Goal: Information Seeking & Learning: Learn about a topic

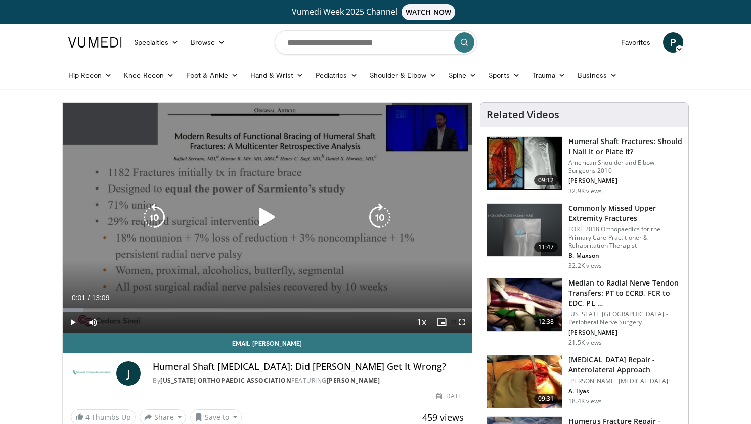
click at [268, 212] on icon "Video Player" at bounding box center [267, 217] width 28 height 28
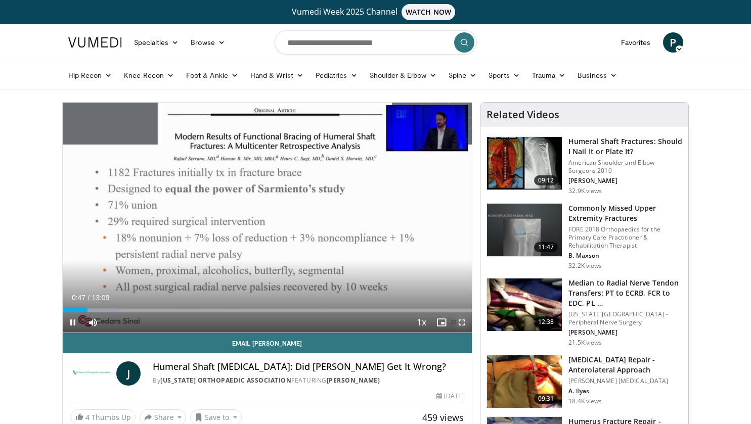
click at [460, 323] on span "Video Player" at bounding box center [461, 322] width 20 height 20
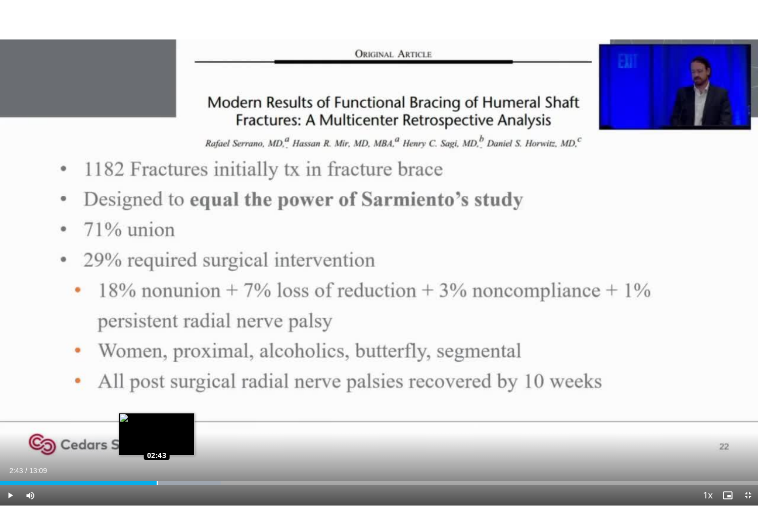
click at [156, 424] on div "02:43" at bounding box center [78, 483] width 157 height 4
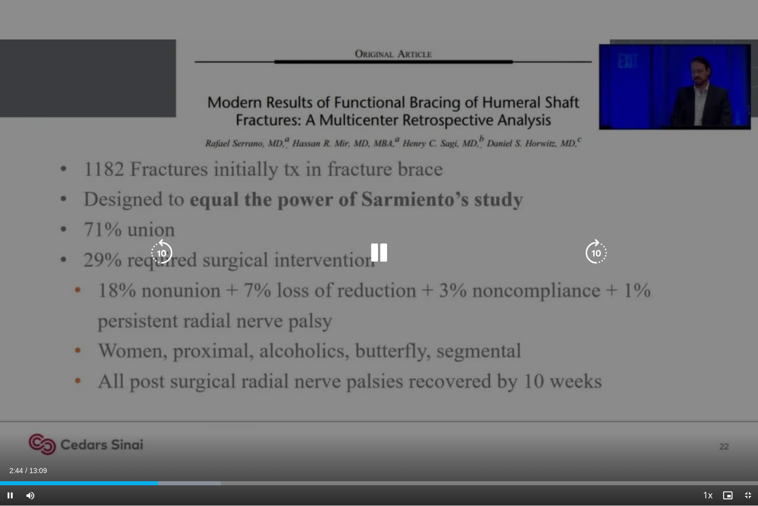
click at [386, 256] on icon "Video Player" at bounding box center [379, 253] width 28 height 28
click at [380, 255] on icon "Video Player" at bounding box center [379, 253] width 28 height 28
click at [378, 253] on icon "Video Player" at bounding box center [379, 253] width 28 height 28
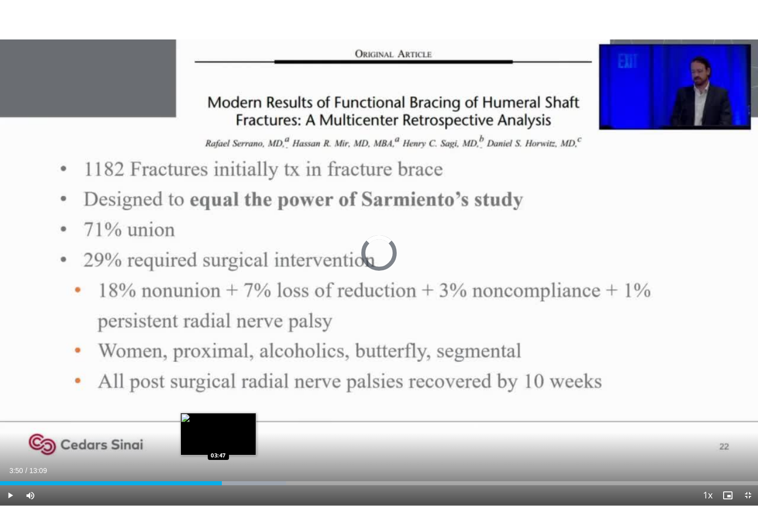
click at [218, 424] on div "Loaded : 37.71% 03:50 03:47" at bounding box center [379, 480] width 758 height 10
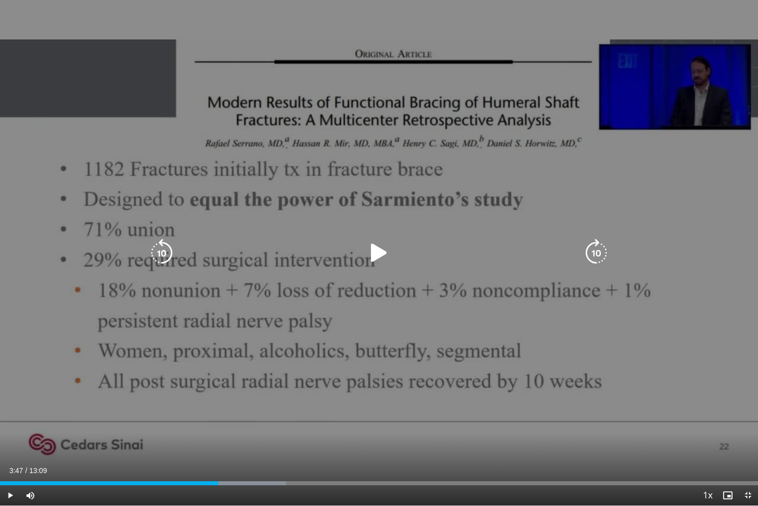
click at [375, 249] on icon "Video Player" at bounding box center [379, 253] width 28 height 28
click at [379, 248] on icon "Video Player" at bounding box center [379, 253] width 28 height 28
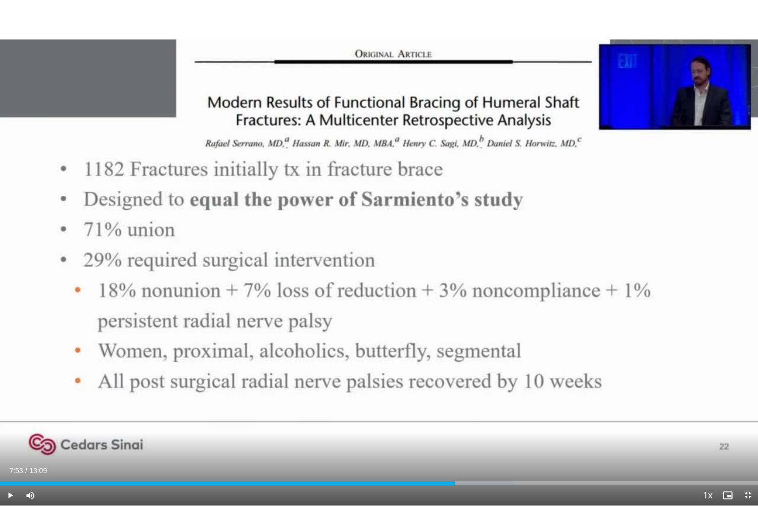
click at [379, 248] on div "10 seconds Tap to unmute" at bounding box center [379, 252] width 758 height 505
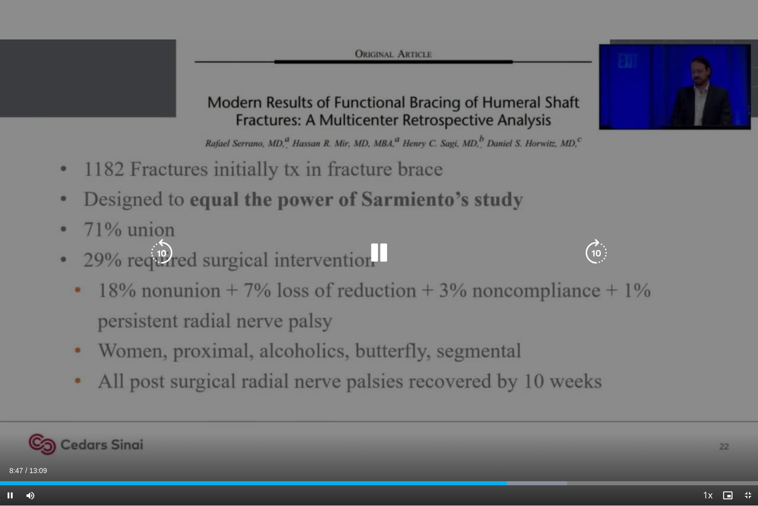
click at [381, 253] on icon "Video Player" at bounding box center [379, 253] width 28 height 28
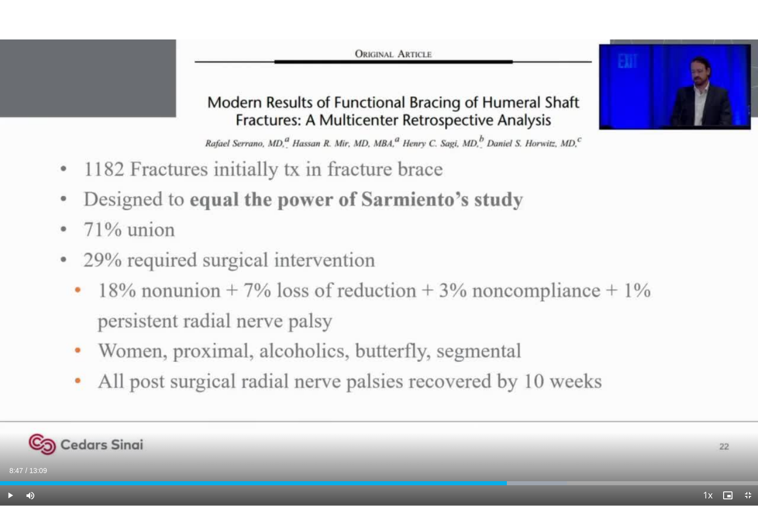
click at [375, 250] on div "10 seconds Tap to unmute" at bounding box center [379, 252] width 758 height 505
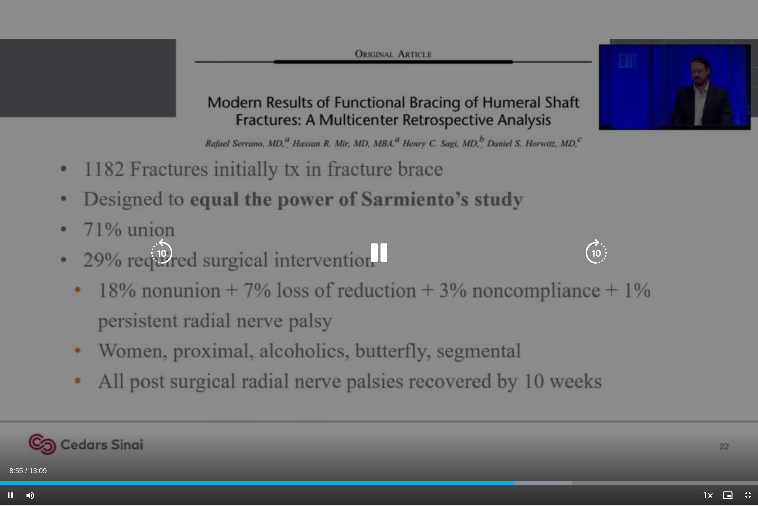
click at [379, 252] on icon "Video Player" at bounding box center [379, 253] width 28 height 28
click at [379, 250] on icon "Video Player" at bounding box center [379, 253] width 28 height 28
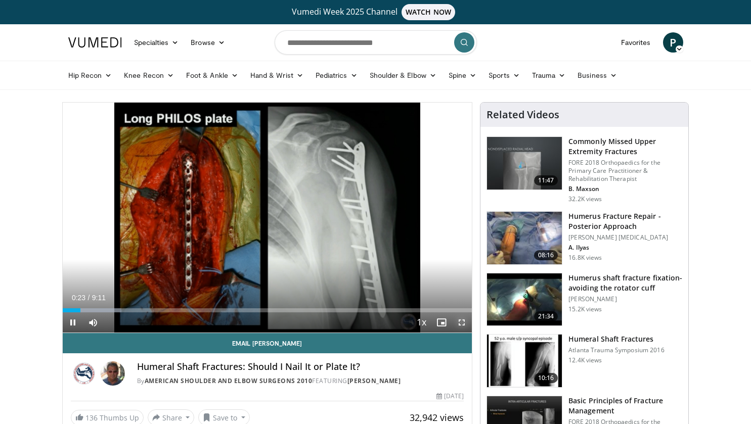
click at [464, 322] on span "Video Player" at bounding box center [461, 322] width 20 height 20
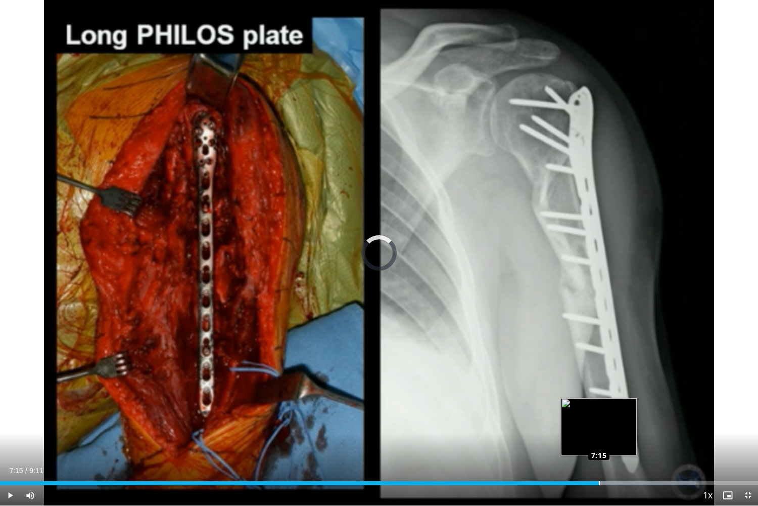
click at [599, 424] on div "Loaded : 91.77% 7:15 7:15" at bounding box center [379, 480] width 758 height 10
click at [586, 424] on div "7:16" at bounding box center [293, 483] width 586 height 4
click at [603, 424] on div "Progress Bar" at bounding box center [630, 483] width 130 height 4
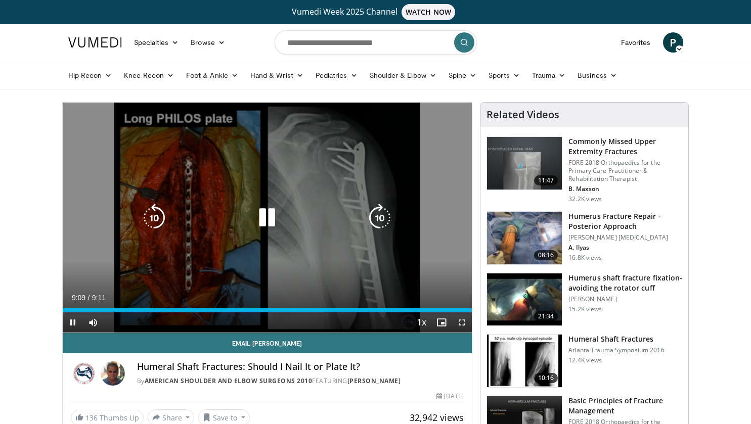
click at [273, 215] on icon "Video Player" at bounding box center [267, 218] width 28 height 28
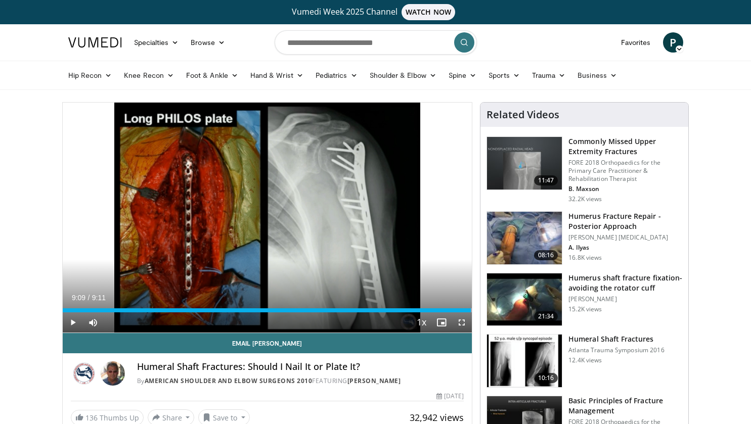
click at [518, 353] on img at bounding box center [524, 361] width 75 height 53
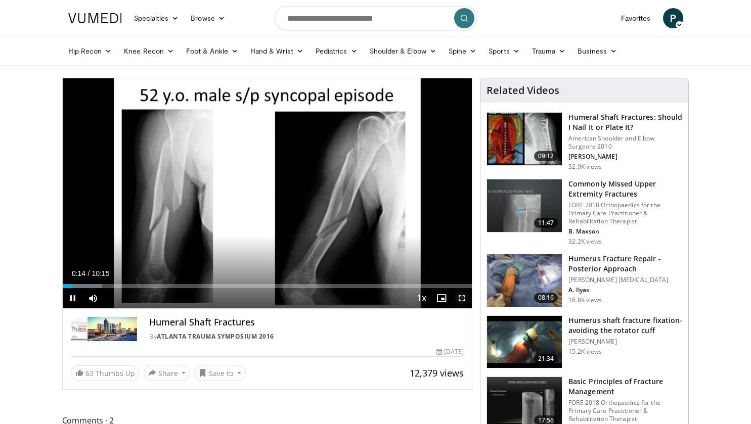
click at [462, 298] on span "Video Player" at bounding box center [461, 298] width 20 height 20
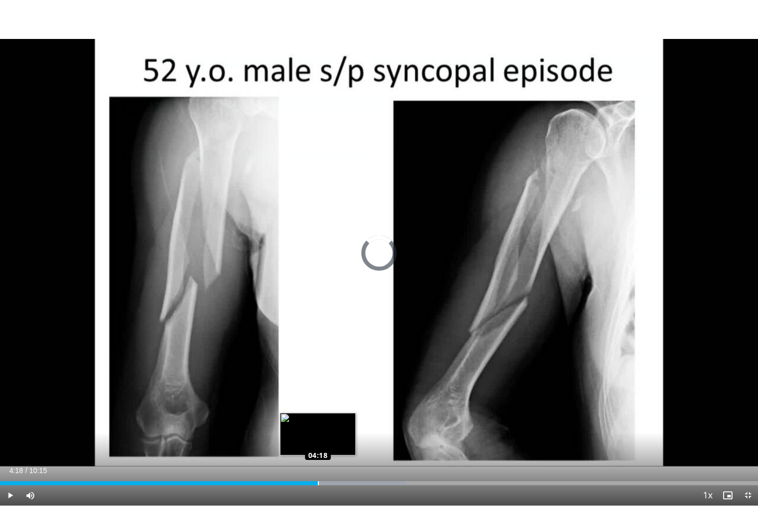
click at [317, 424] on div "Loaded : 53.53% 04:18 04:18" at bounding box center [379, 480] width 758 height 10
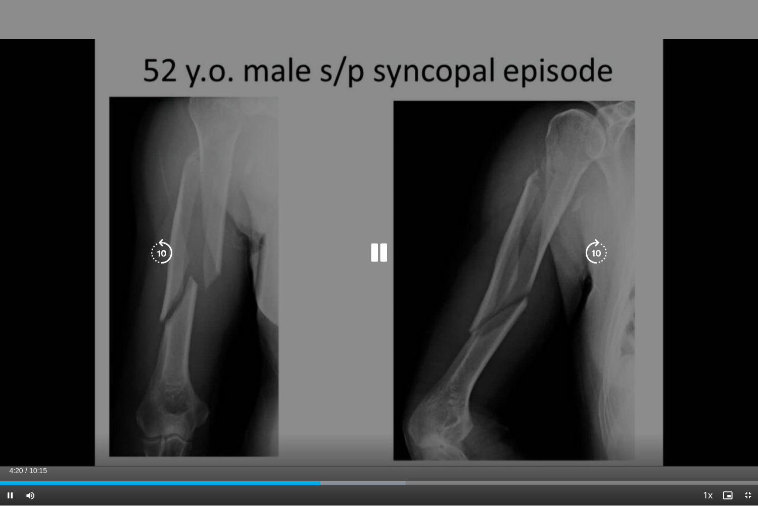
click at [385, 246] on icon "Video Player" at bounding box center [379, 253] width 28 height 28
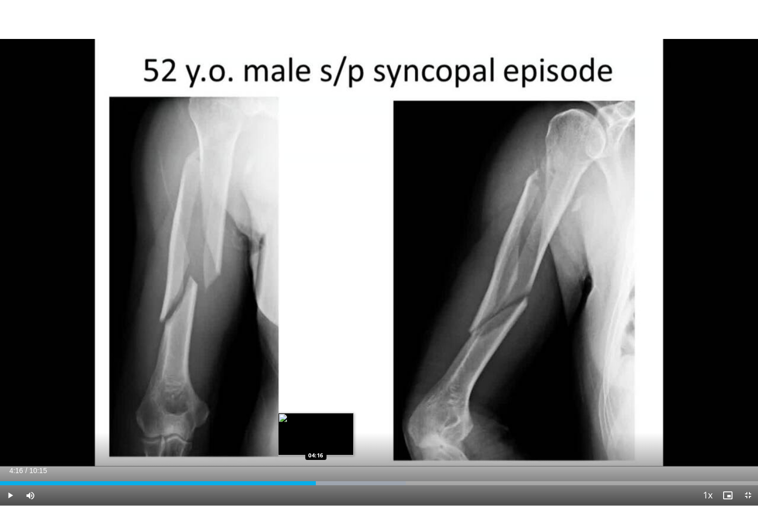
click at [316, 424] on div "04:16" at bounding box center [158, 483] width 316 height 4
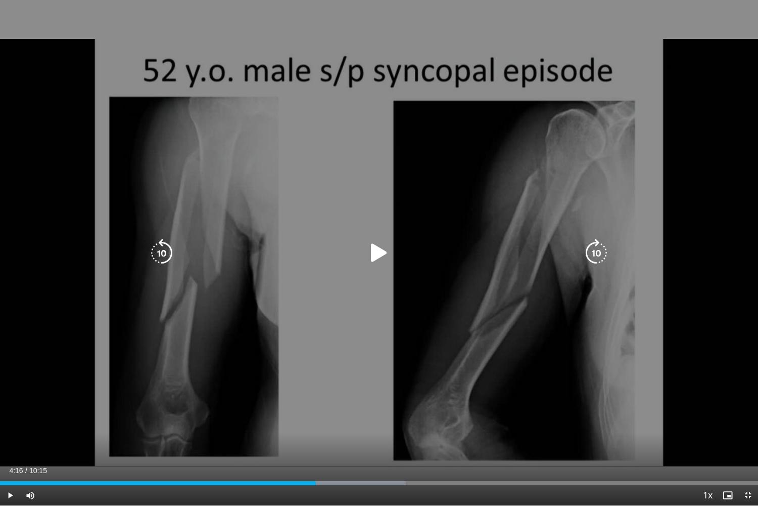
click at [374, 256] on icon "Video Player" at bounding box center [379, 253] width 28 height 28
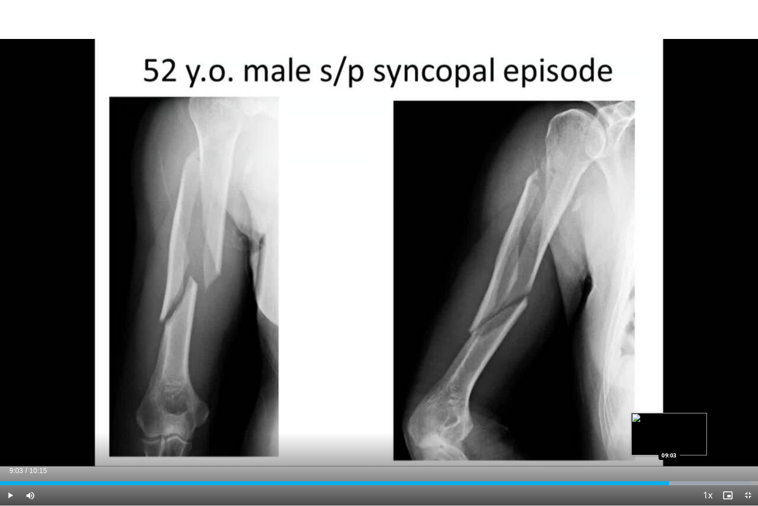
click at [669, 424] on div "Loaded : 98.97% 09:03 09:03" at bounding box center [379, 480] width 758 height 10
click at [662, 424] on div "08:57" at bounding box center [331, 483] width 662 height 4
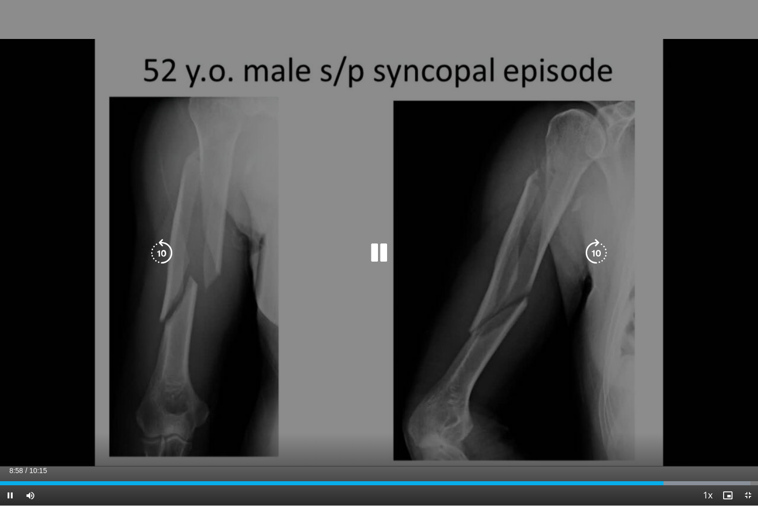
click at [479, 328] on div "10 seconds Tap to unmute" at bounding box center [379, 252] width 758 height 505
click at [376, 251] on icon "Video Player" at bounding box center [379, 253] width 28 height 28
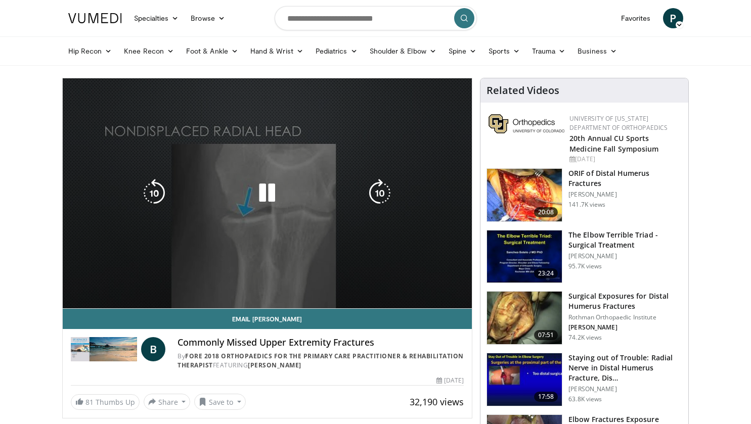
click at [253, 193] on icon "Video Player" at bounding box center [267, 193] width 28 height 28
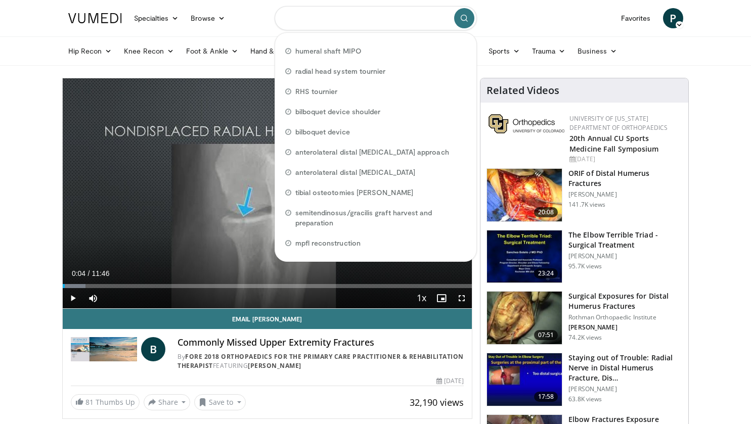
click at [360, 20] on input "Search topics, interventions" at bounding box center [375, 18] width 202 height 24
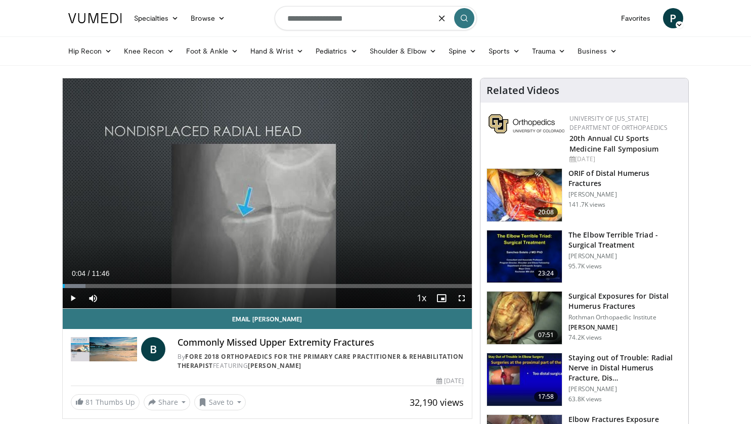
type input "**********"
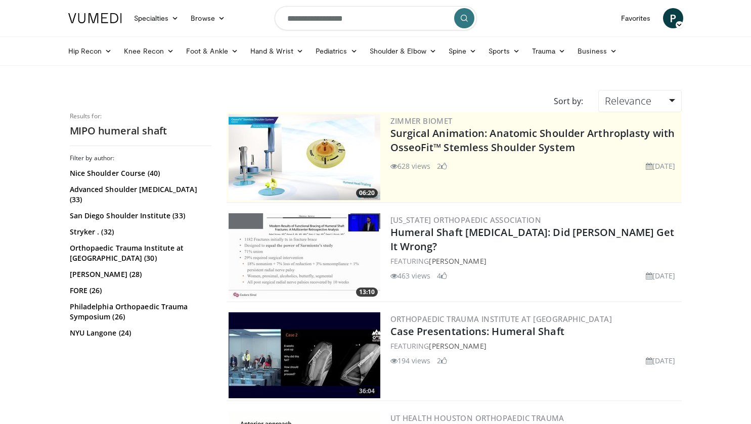
click at [290, 360] on img at bounding box center [304, 355] width 152 height 86
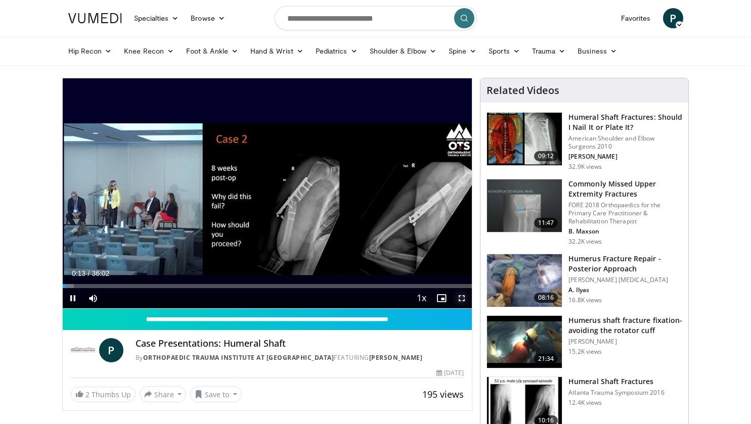
click at [464, 297] on span "Video Player" at bounding box center [461, 298] width 20 height 20
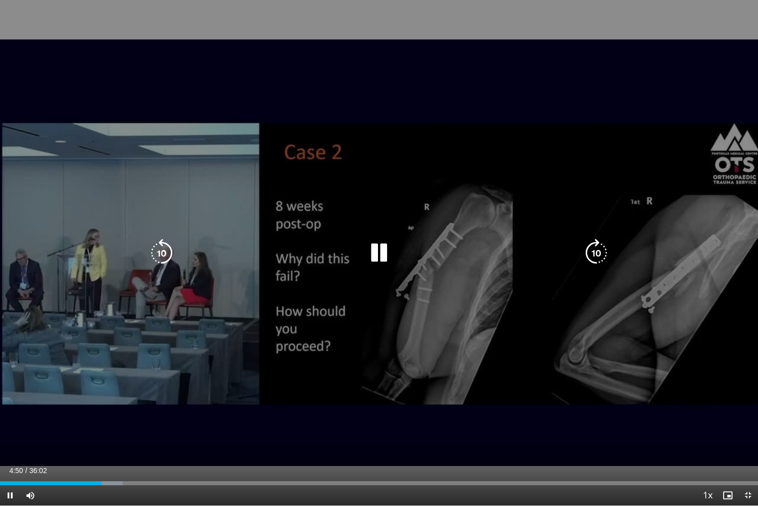
click at [382, 251] on icon "Video Player" at bounding box center [379, 253] width 28 height 28
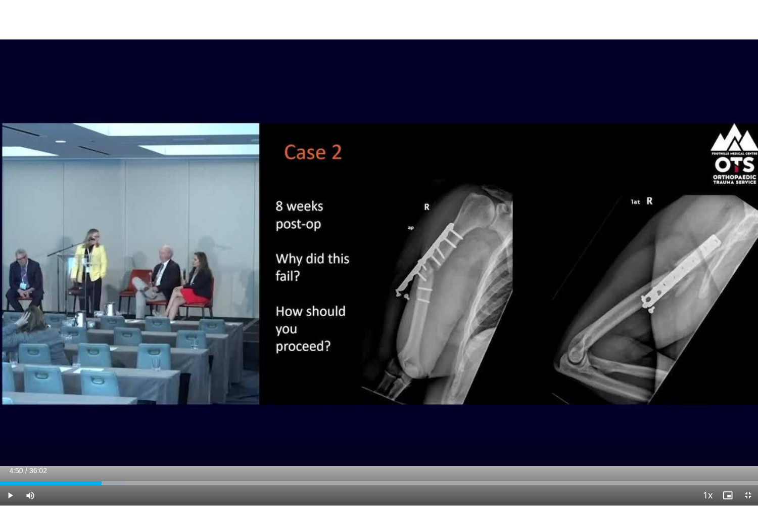
click at [382, 251] on div "10 seconds Tap to unmute" at bounding box center [379, 252] width 758 height 505
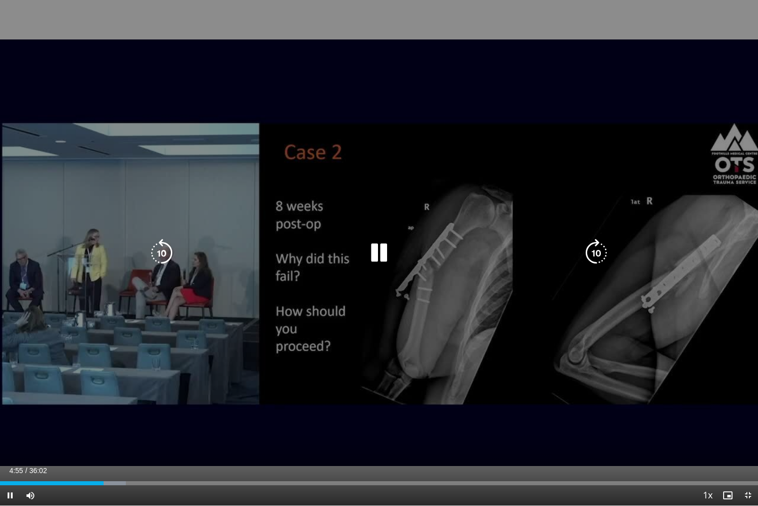
click at [378, 246] on icon "Video Player" at bounding box center [379, 253] width 28 height 28
click at [382, 247] on icon "Video Player" at bounding box center [379, 253] width 28 height 28
click at [383, 249] on icon "Video Player" at bounding box center [379, 253] width 28 height 28
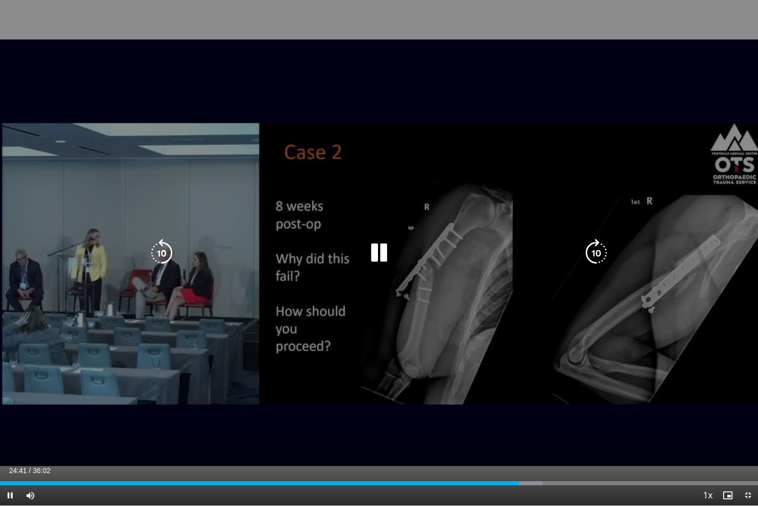
click at [376, 254] on icon "Video Player" at bounding box center [379, 253] width 28 height 28
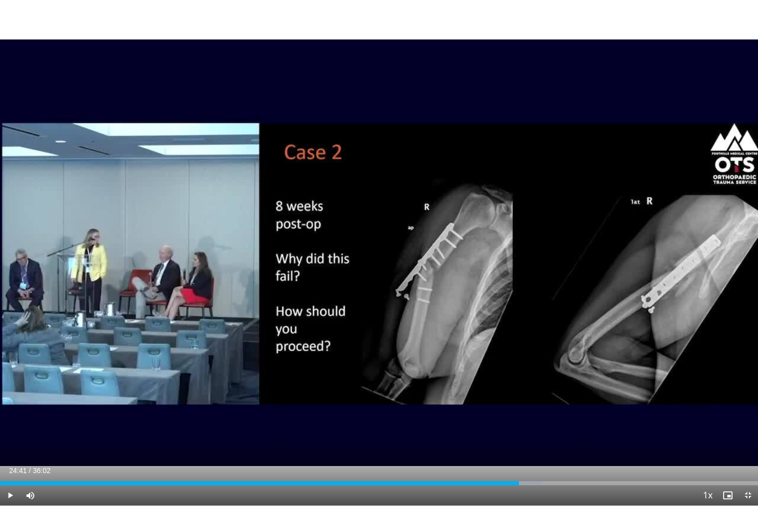
click at [376, 254] on div "10 seconds Tap to unmute" at bounding box center [379, 252] width 758 height 505
click at [750, 424] on span "Video Player" at bounding box center [748, 495] width 20 height 20
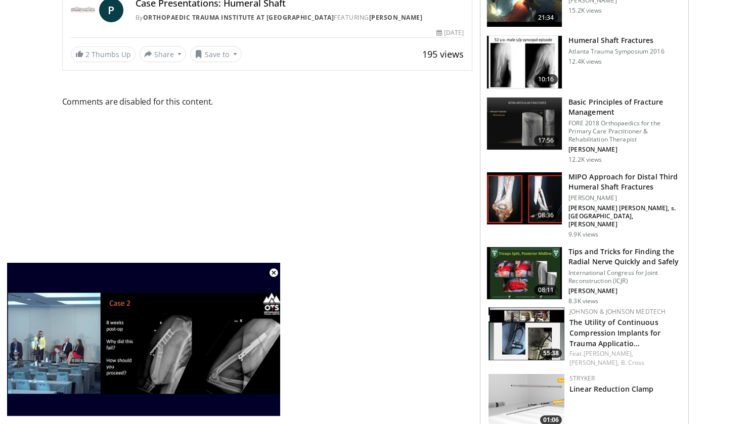
scroll to position [344, 0]
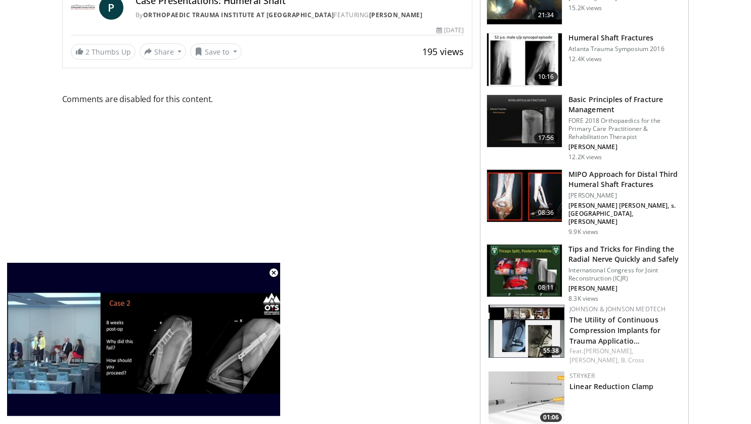
click at [610, 176] on h3 "MIPO Approach for Distal Third Humeral Shaft Fractures" at bounding box center [625, 179] width 114 height 20
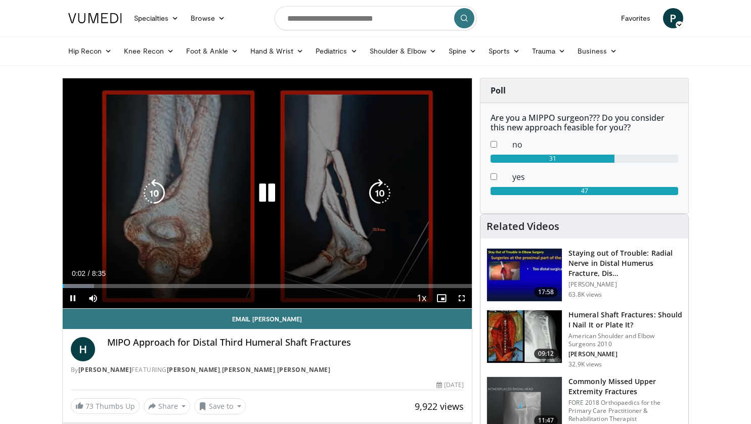
click at [266, 187] on icon "Video Player" at bounding box center [267, 193] width 28 height 28
